Goal: Go to known website: Access a specific website the user already knows

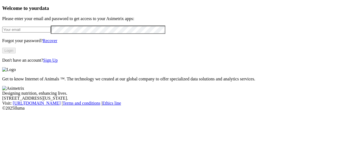
click at [26, 32] on input "email" at bounding box center [26, 30] width 49 height 6
type input "[PERSON_NAME][EMAIL_ADDRESS][PERSON_NAME][DOMAIN_NAME]"
click input "submit" at bounding box center [0, 0] width 0 height 0
